Goal: Find specific page/section: Find specific page/section

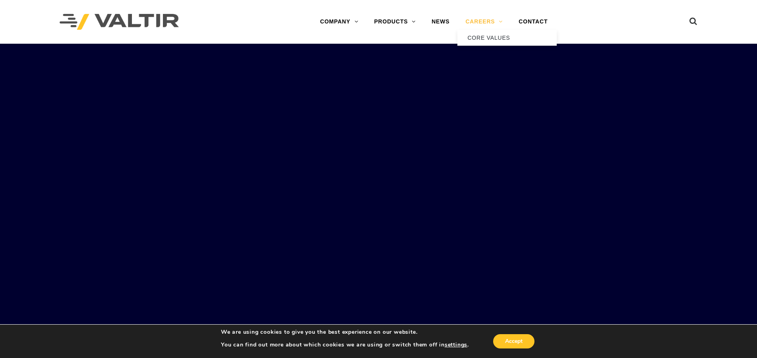
click at [483, 22] on link "CAREERS" at bounding box center [483, 22] width 53 height 16
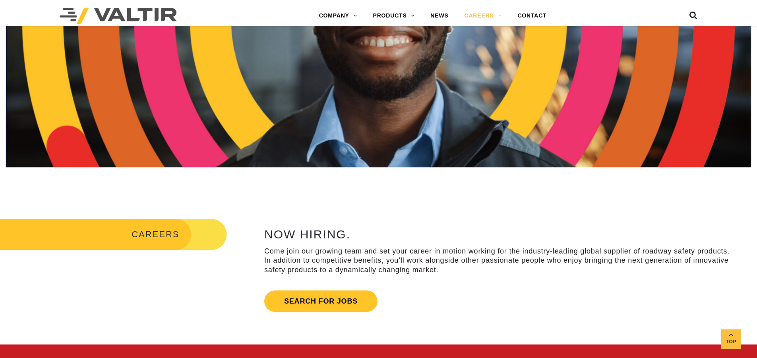
scroll to position [199, 0]
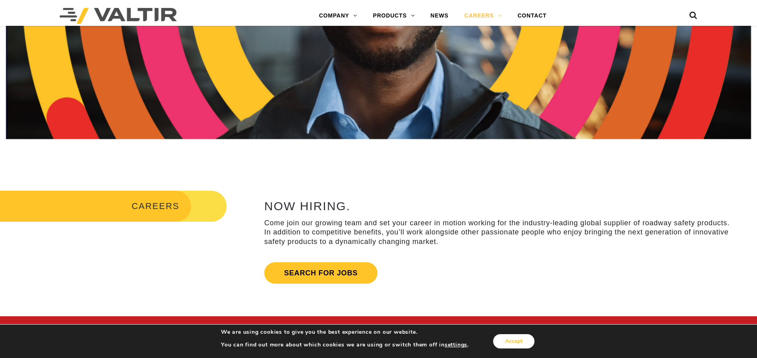
click at [508, 342] on button "Accept" at bounding box center [513, 341] width 41 height 14
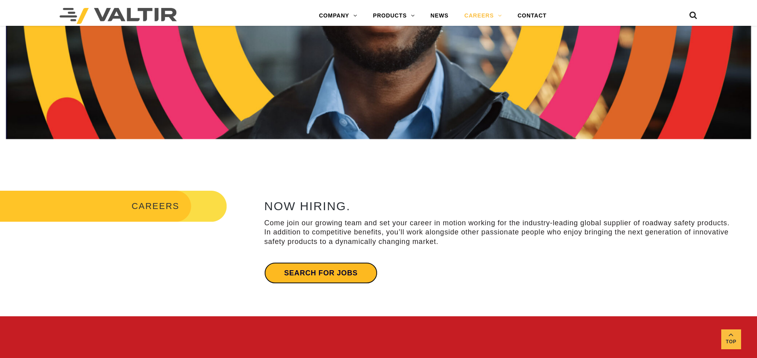
click at [334, 272] on link "Search for jobs" at bounding box center [320, 272] width 113 height 21
